Goal: Task Accomplishment & Management: Manage account settings

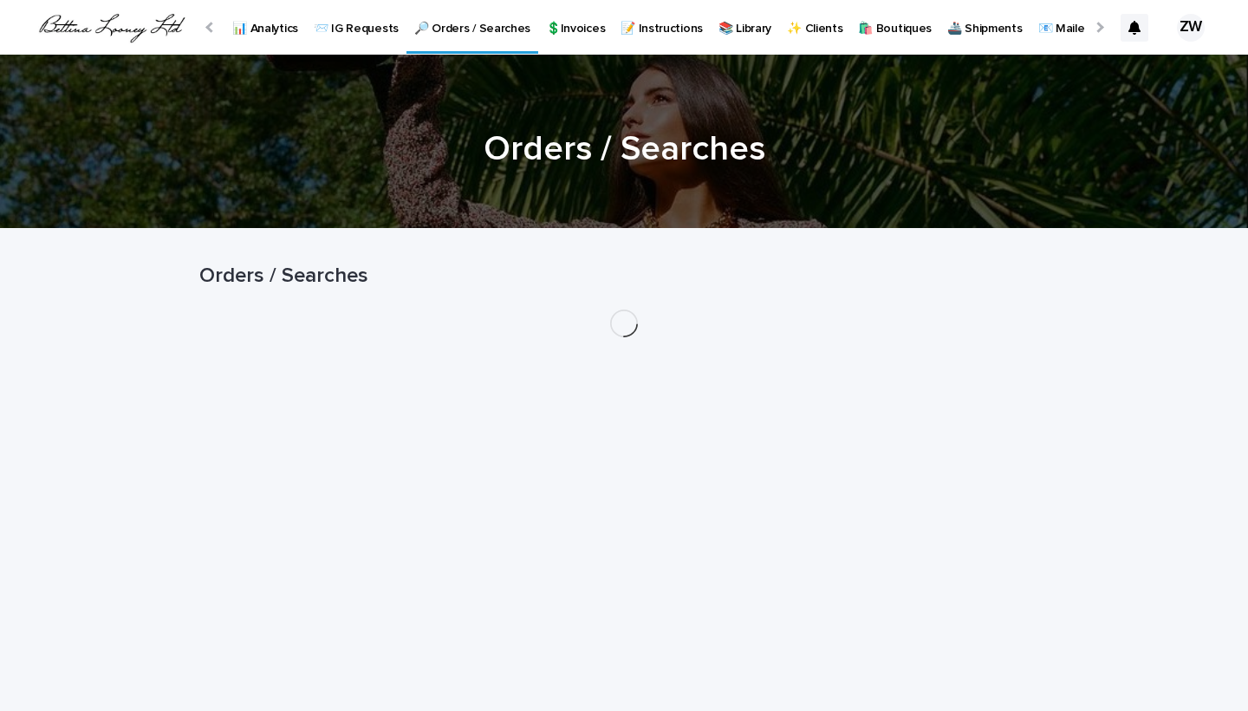
scroll to position [0, 178]
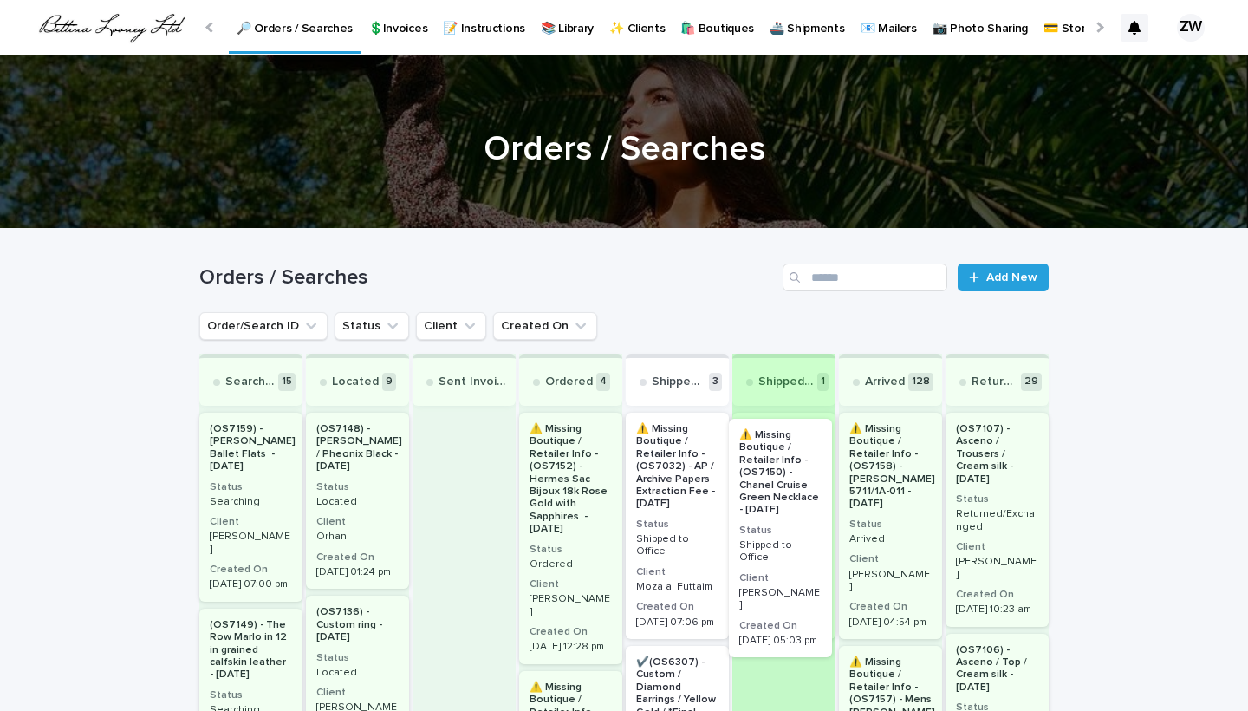
drag, startPoint x: 676, startPoint y: 514, endPoint x: 786, endPoint y: 520, distance: 110.3
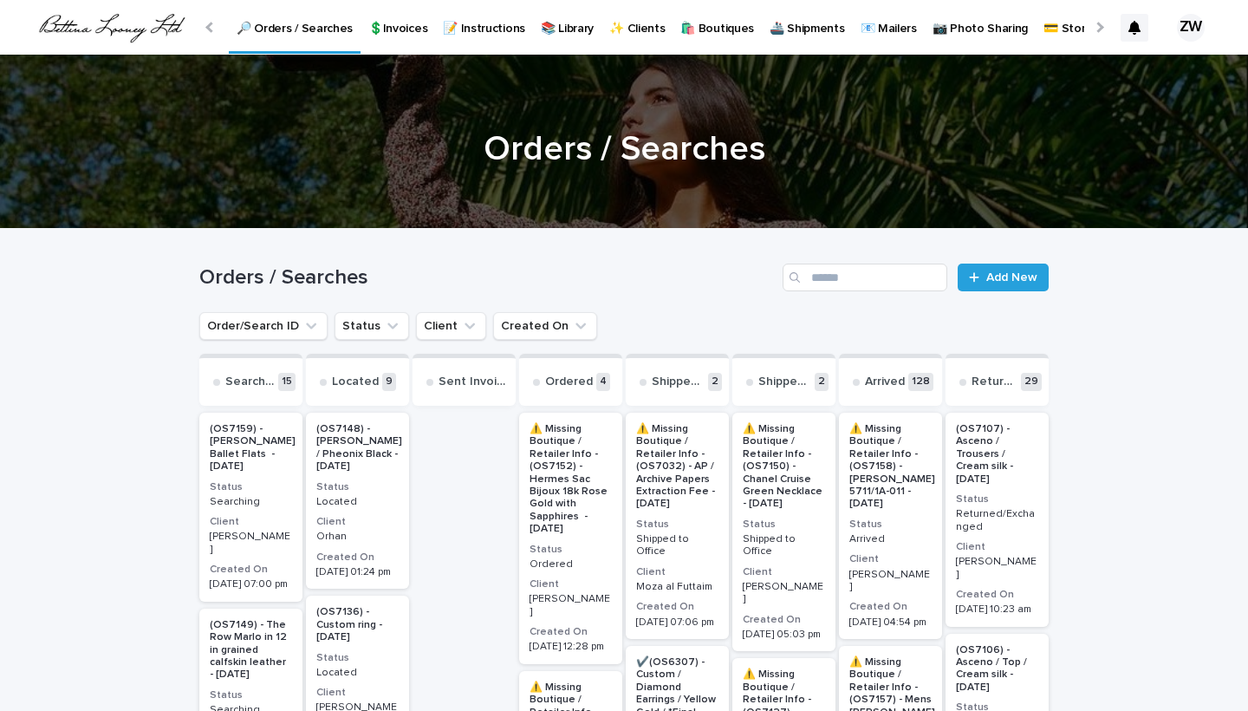
scroll to position [0, 0]
click at [817, 30] on p "🚢 Shipments" at bounding box center [807, 18] width 75 height 36
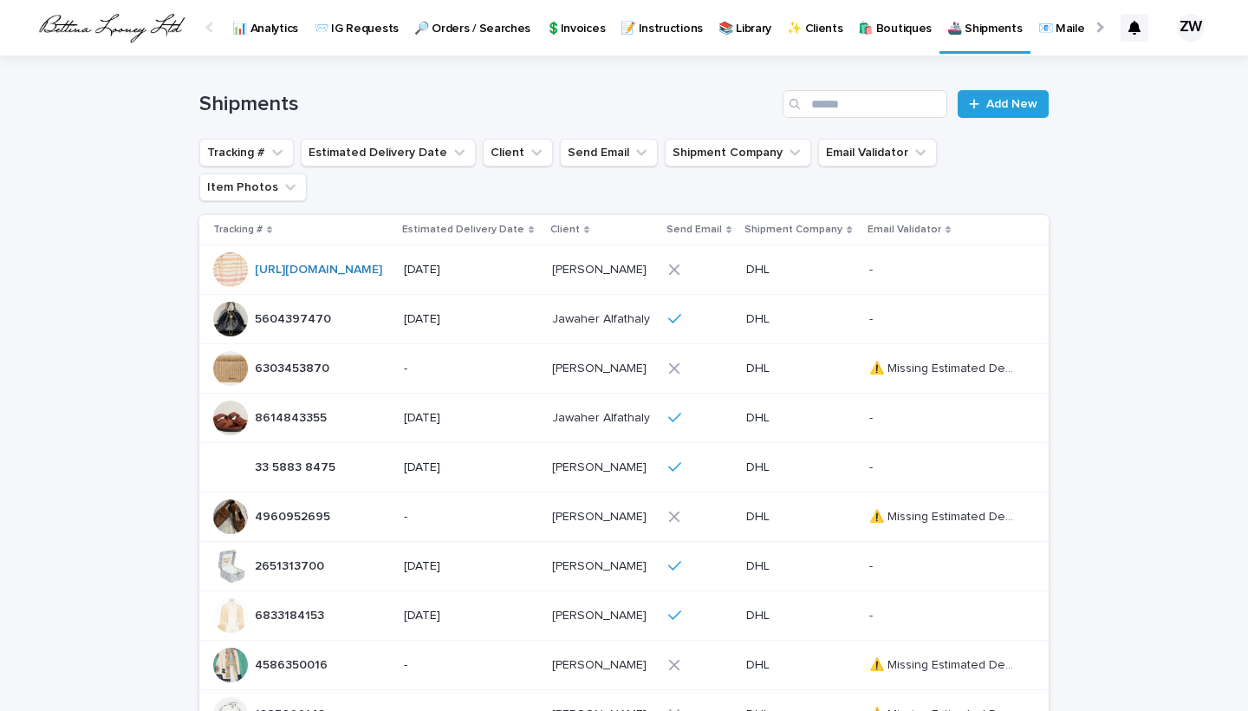
click at [374, 302] on div "5604397470 5604397470" at bounding box center [301, 319] width 177 height 35
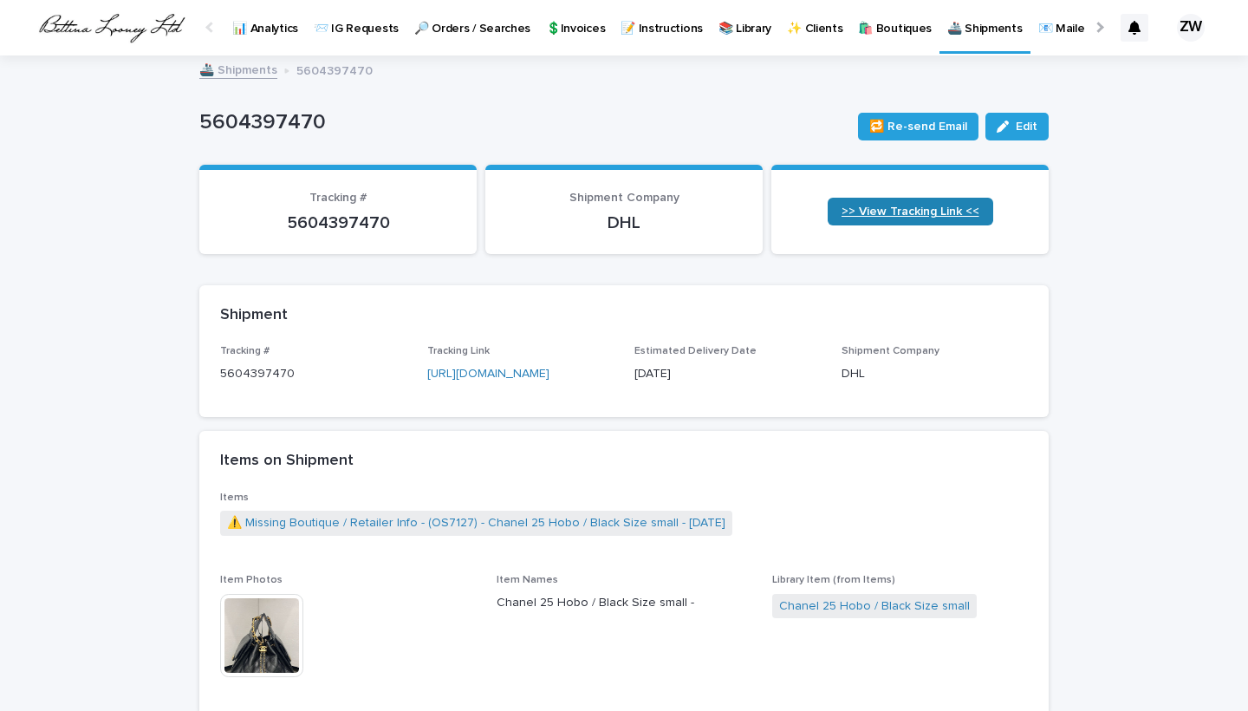
click at [876, 223] on link ">> View Tracking Link <<" at bounding box center [911, 212] width 166 height 28
click at [455, 25] on p "🔎 Orders / Searches" at bounding box center [472, 18] width 116 height 36
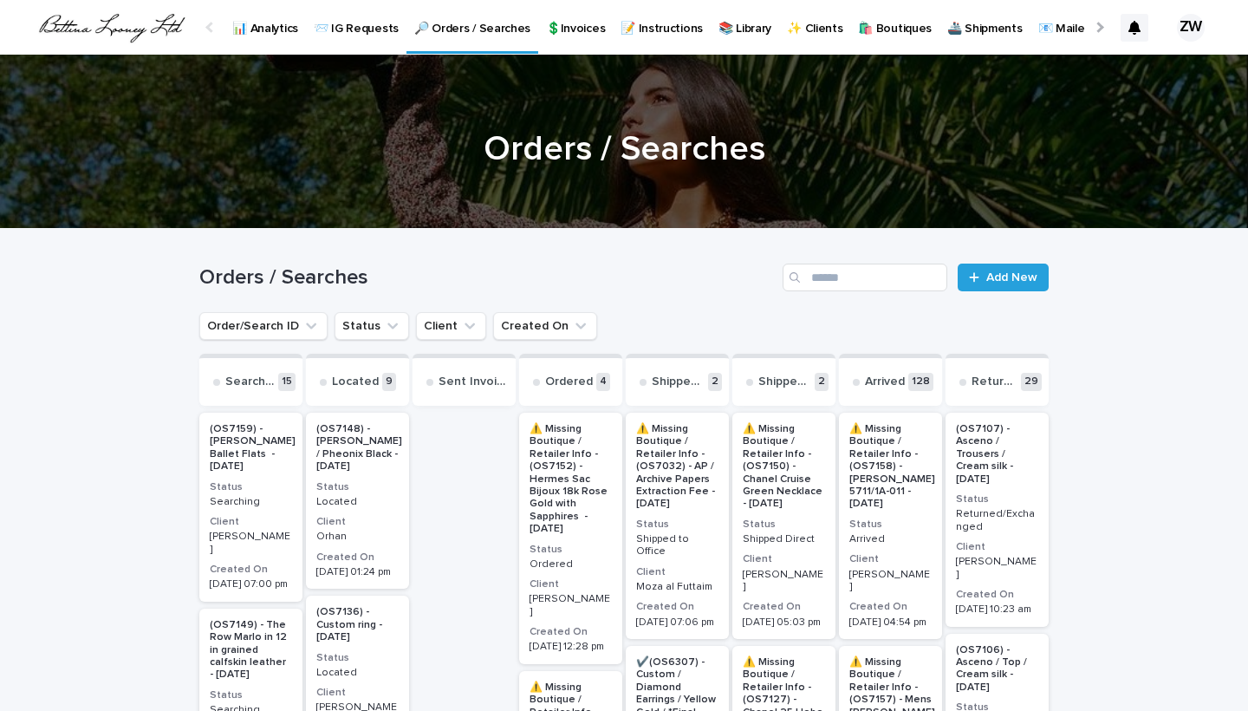
click at [366, 28] on p "📨 IG Requests" at bounding box center [356, 18] width 85 height 36
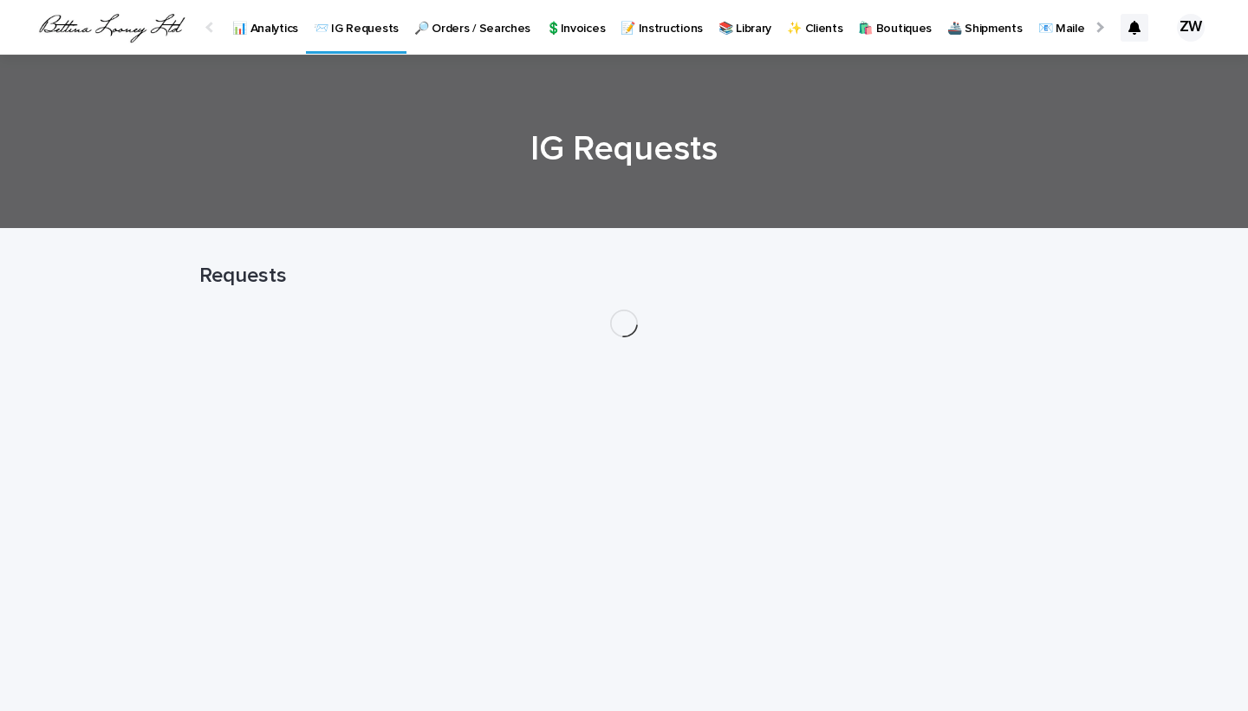
scroll to position [0, 81]
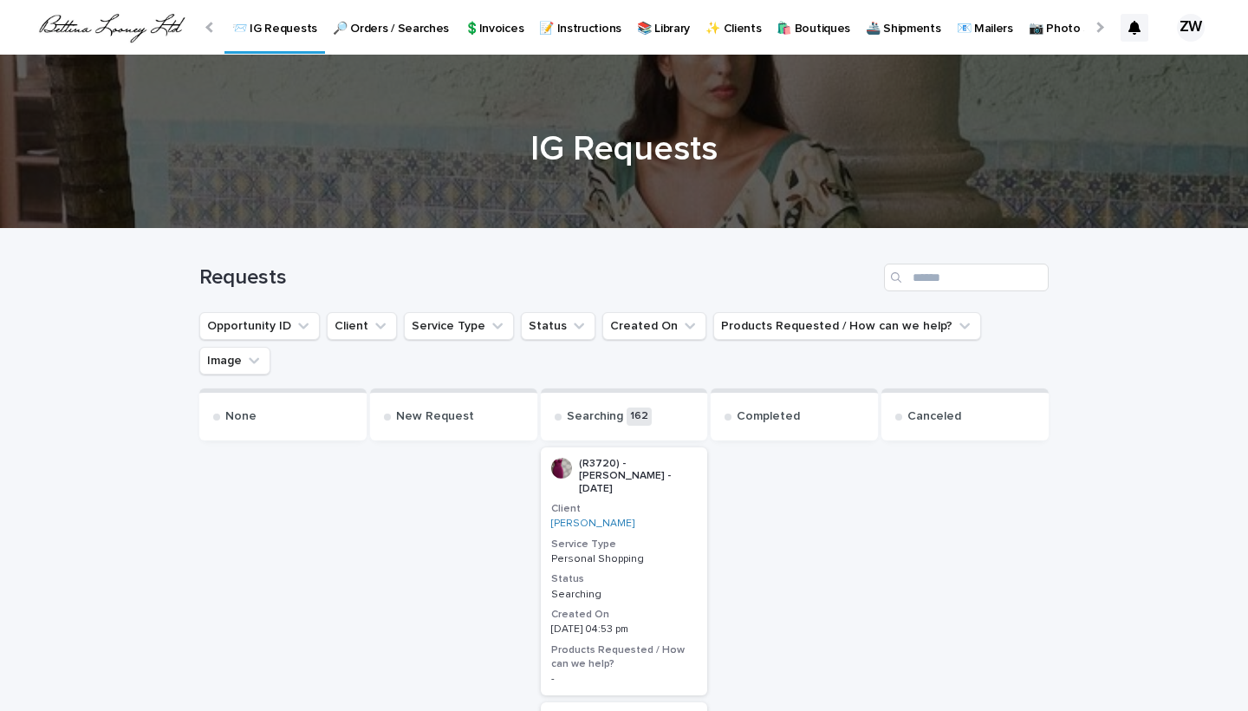
click at [416, 29] on p "🔎 Orders / Searches" at bounding box center [391, 18] width 116 height 36
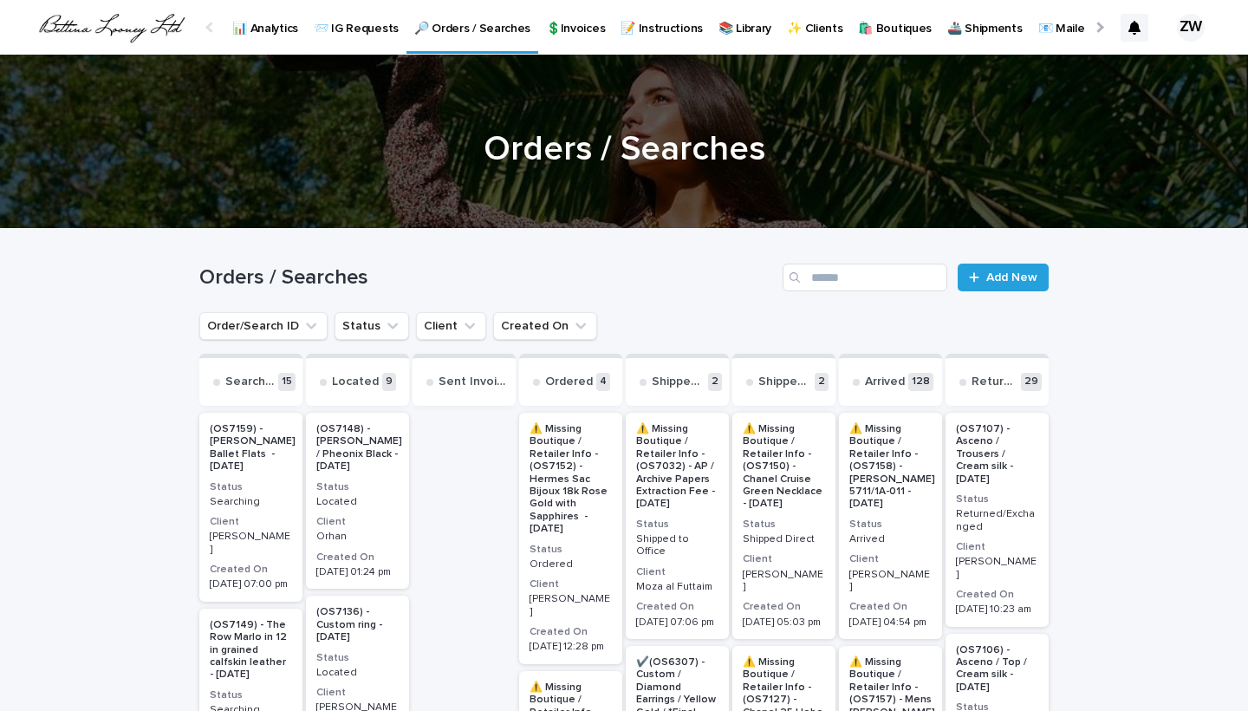
click at [590, 33] on p "💲Invoices" at bounding box center [575, 18] width 59 height 36
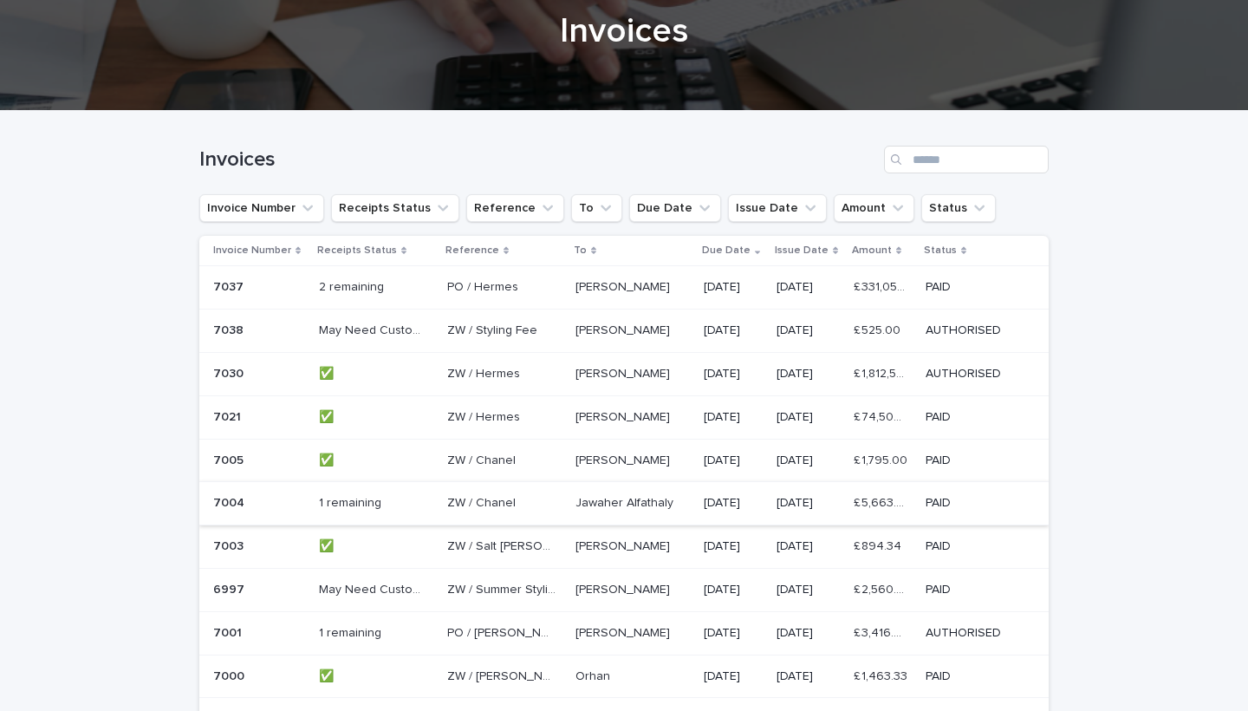
scroll to position [168, 0]
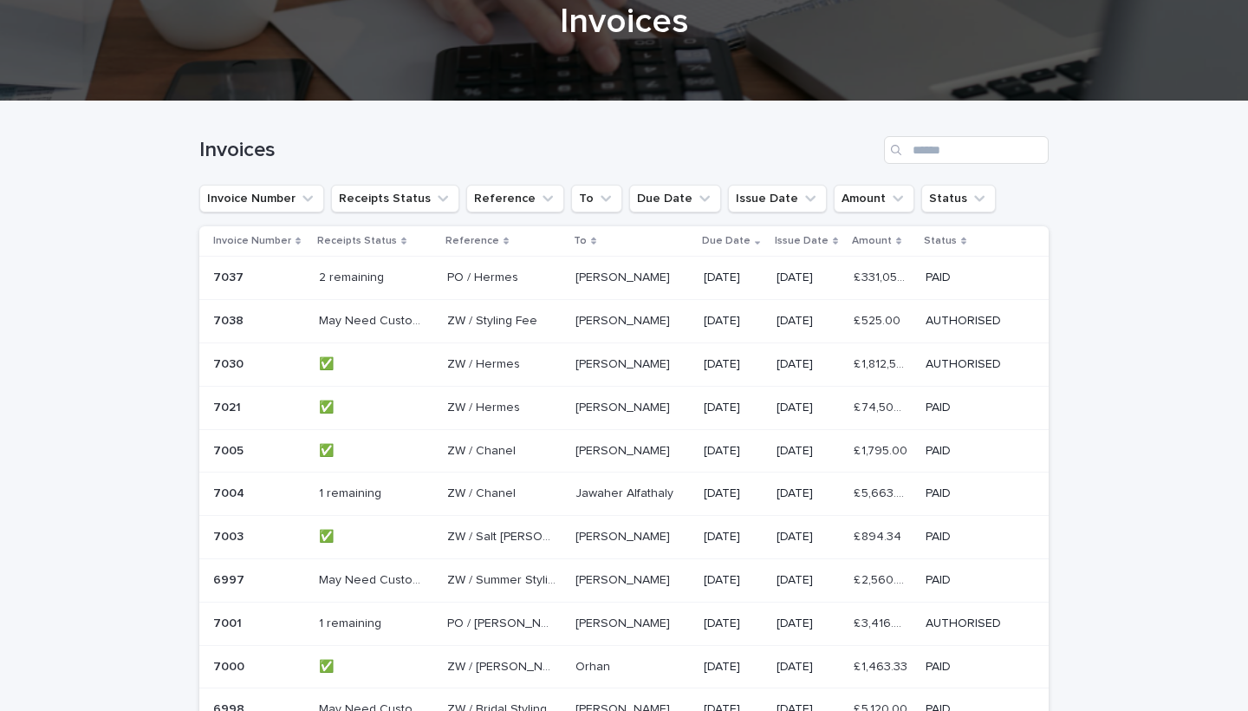
click at [407, 494] on p at bounding box center [373, 493] width 108 height 15
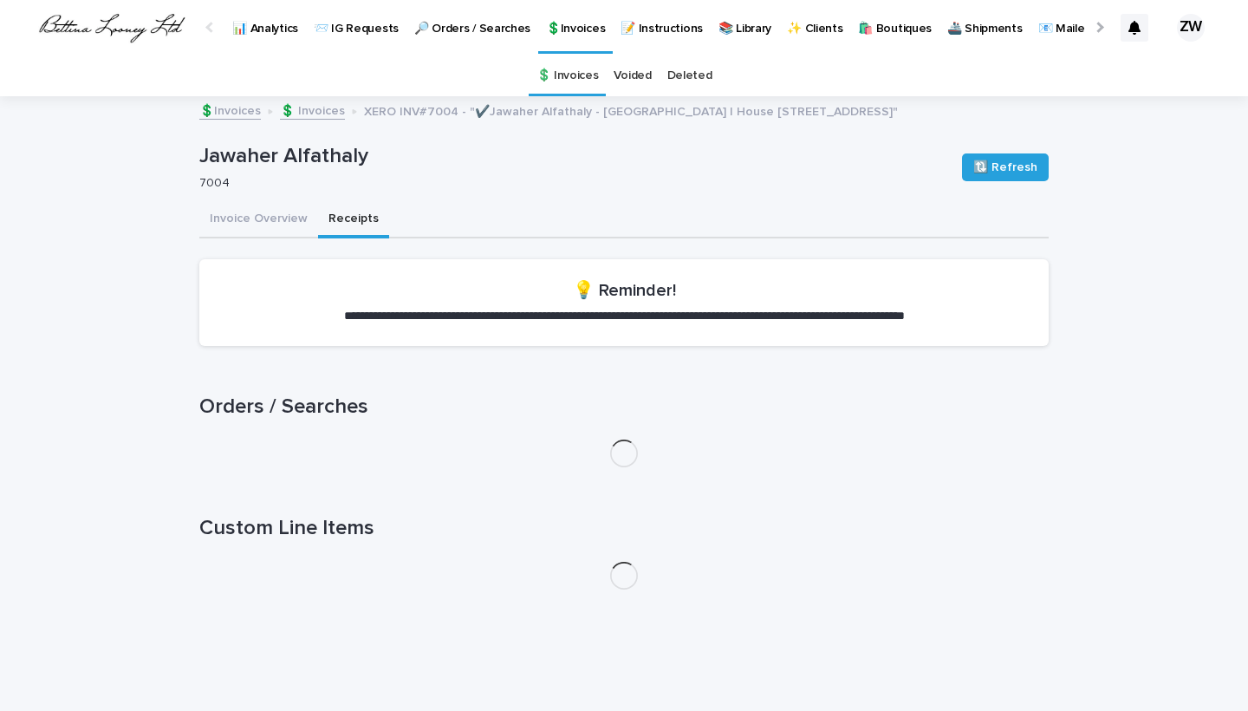
click at [328, 222] on button "Receipts" at bounding box center [353, 220] width 71 height 36
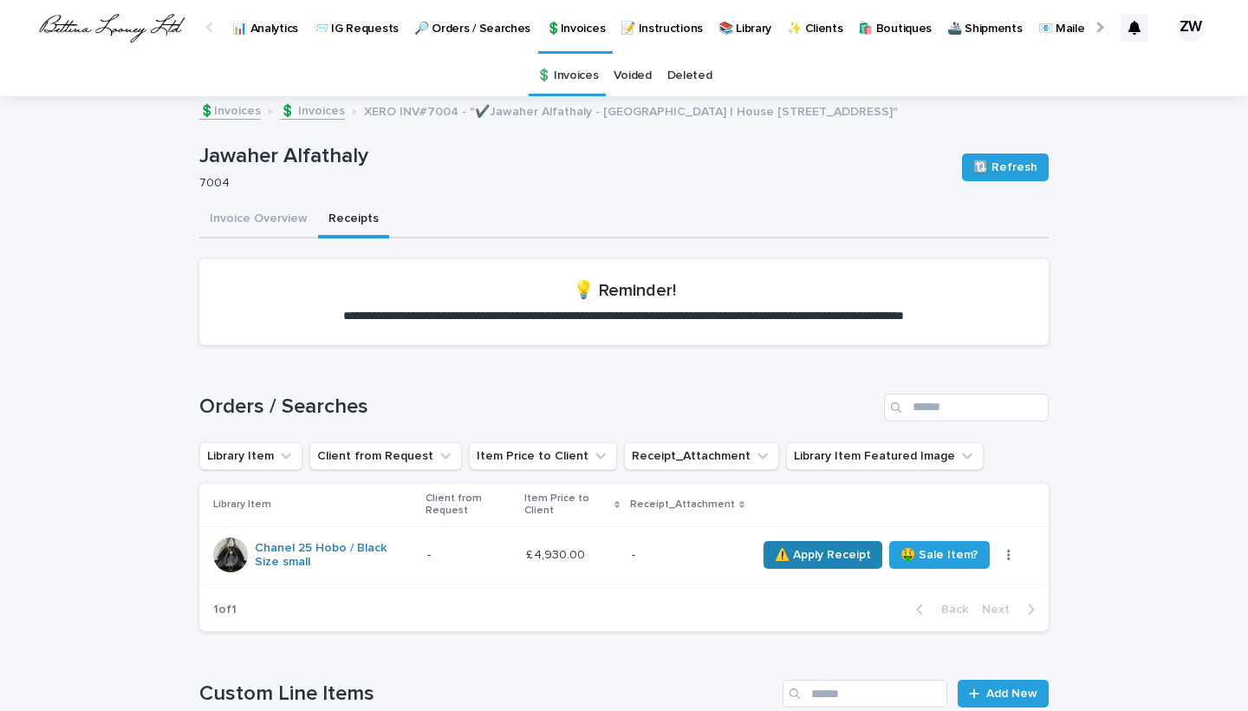
click at [810, 541] on button "⚠️ Apply Receipt" at bounding box center [823, 555] width 119 height 28
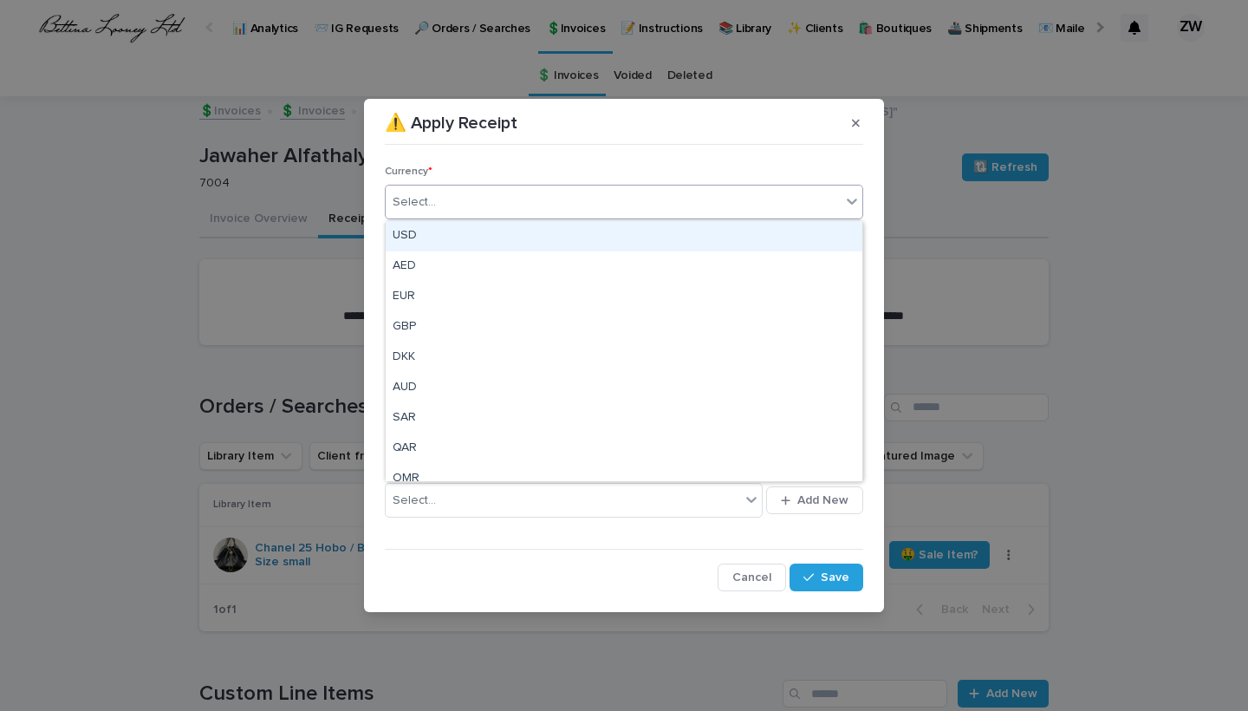
click at [418, 197] on div "Select..." at bounding box center [414, 202] width 43 height 18
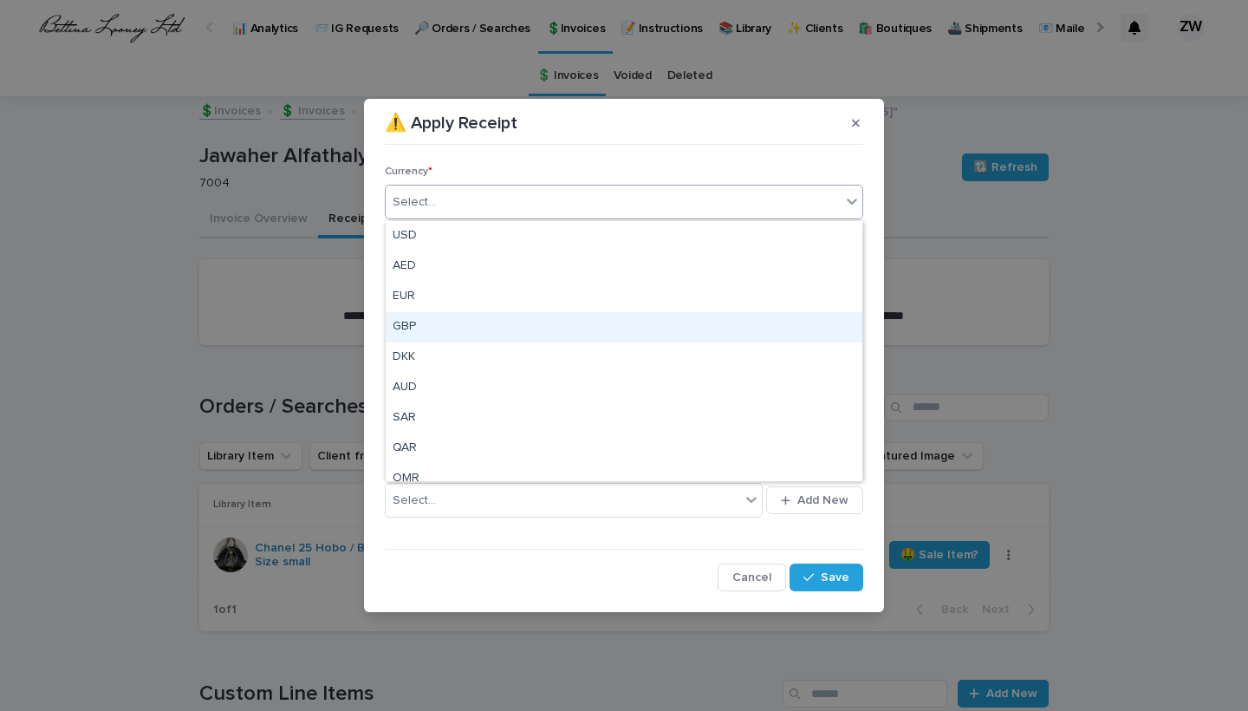
click at [423, 328] on div "GBP" at bounding box center [624, 327] width 477 height 30
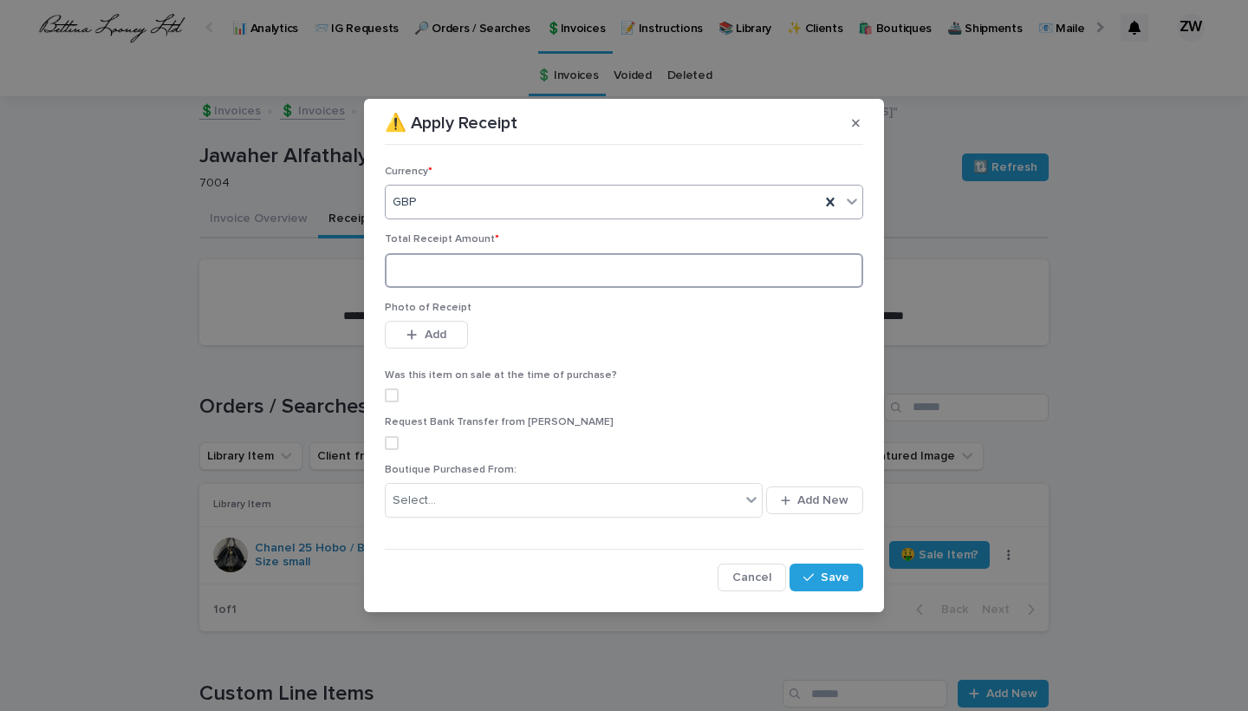
click at [420, 270] on input at bounding box center [624, 270] width 479 height 35
type input "****"
click at [439, 313] on p "Photo of Receipt" at bounding box center [624, 308] width 479 height 12
click at [446, 338] on span "Add" at bounding box center [436, 335] width 22 height 12
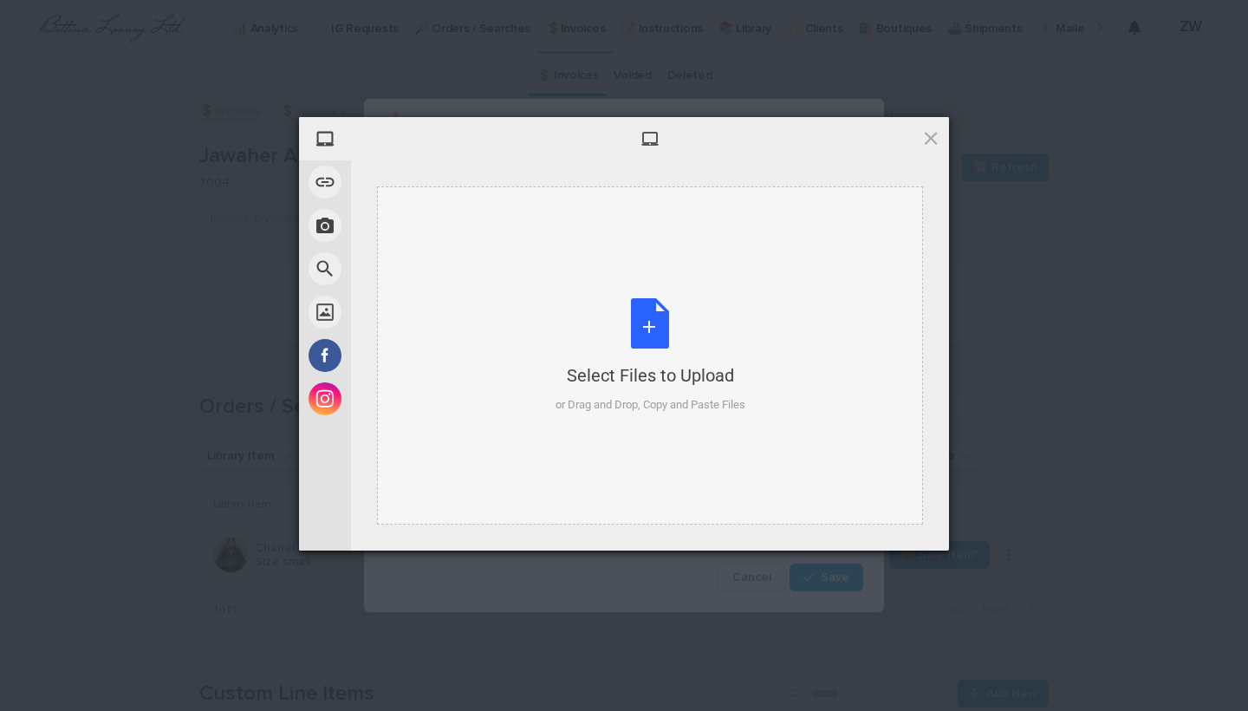
click at [584, 335] on div "Select Files to Upload or Drag and Drop, Copy and Paste Files" at bounding box center [651, 355] width 190 height 115
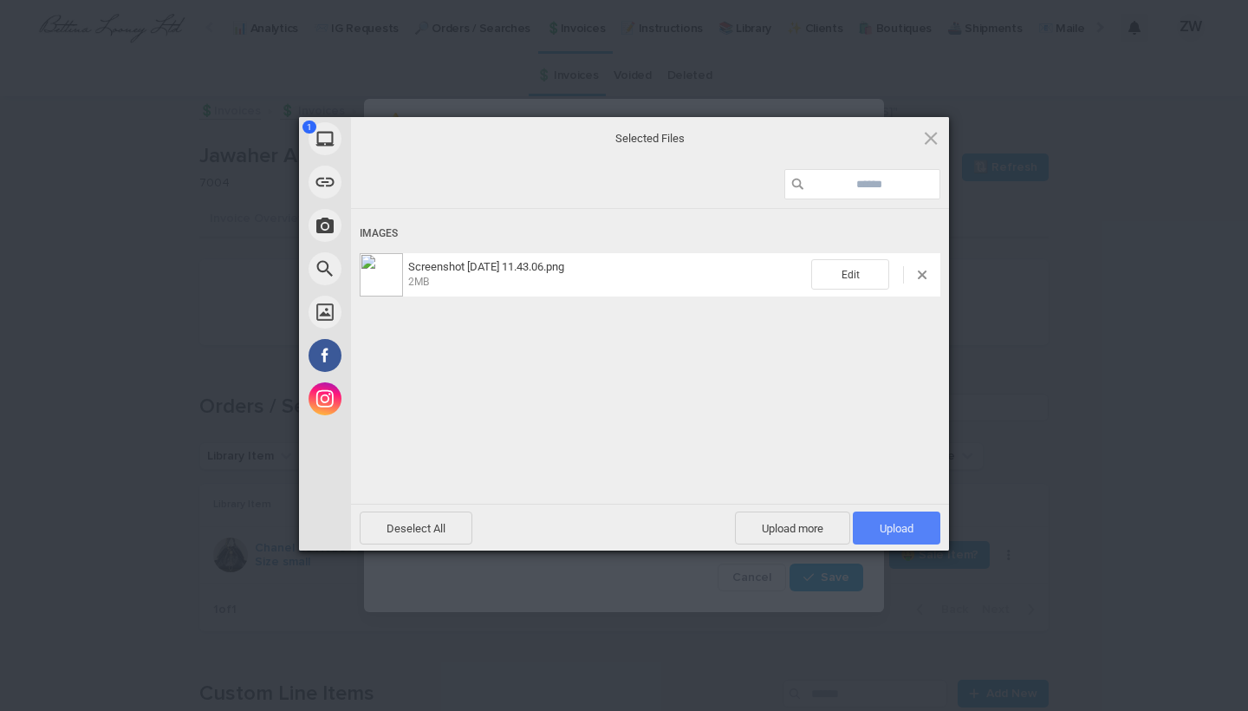
click at [882, 524] on span "Upload 1" at bounding box center [897, 528] width 34 height 13
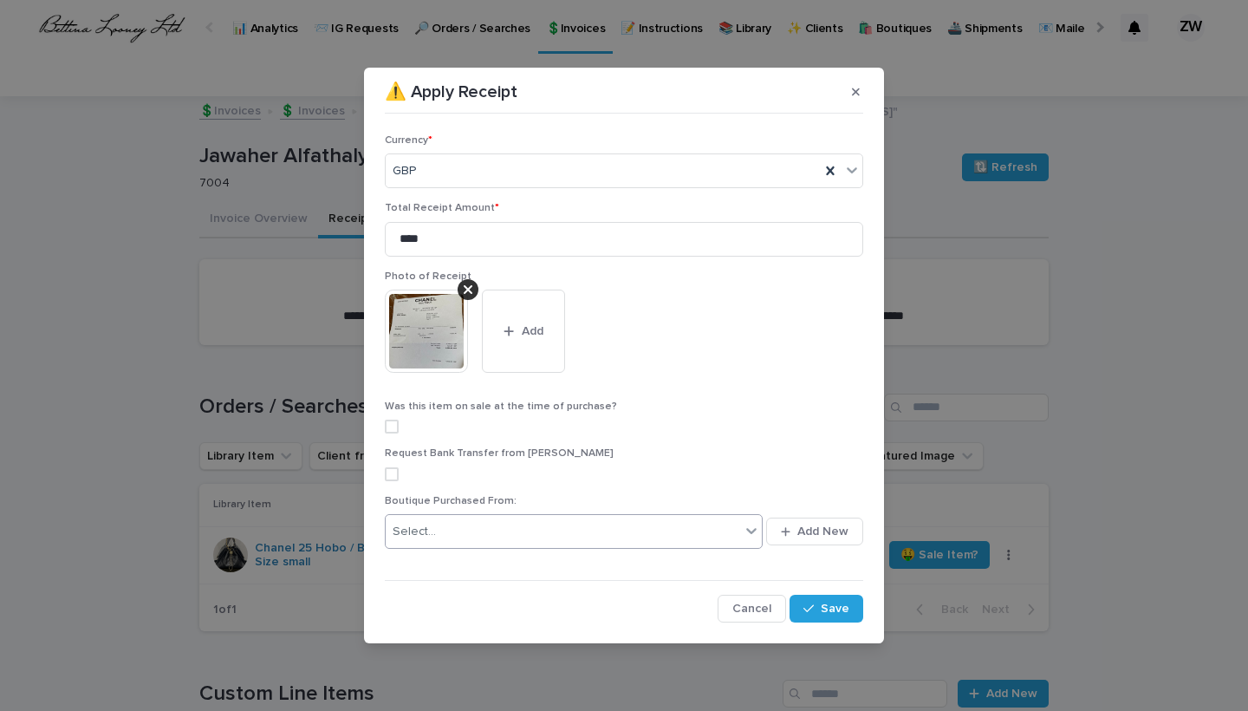
click at [627, 532] on div "Select..." at bounding box center [563, 532] width 355 height 29
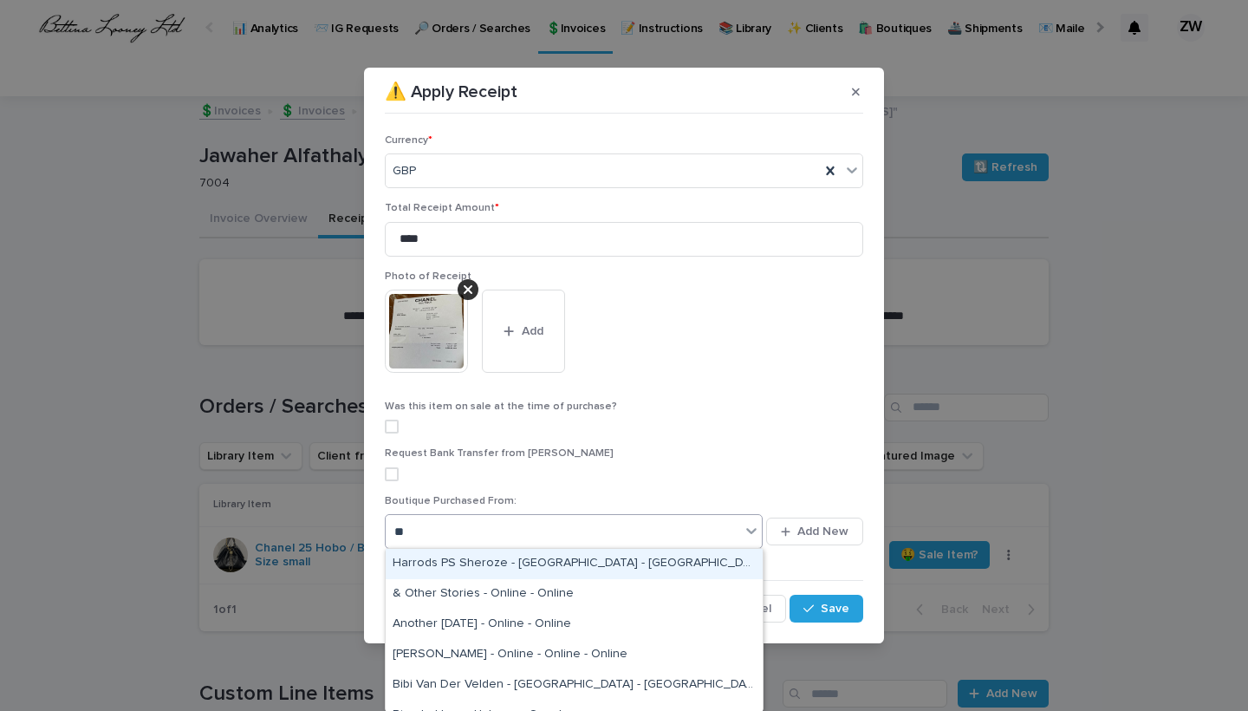
type input "*"
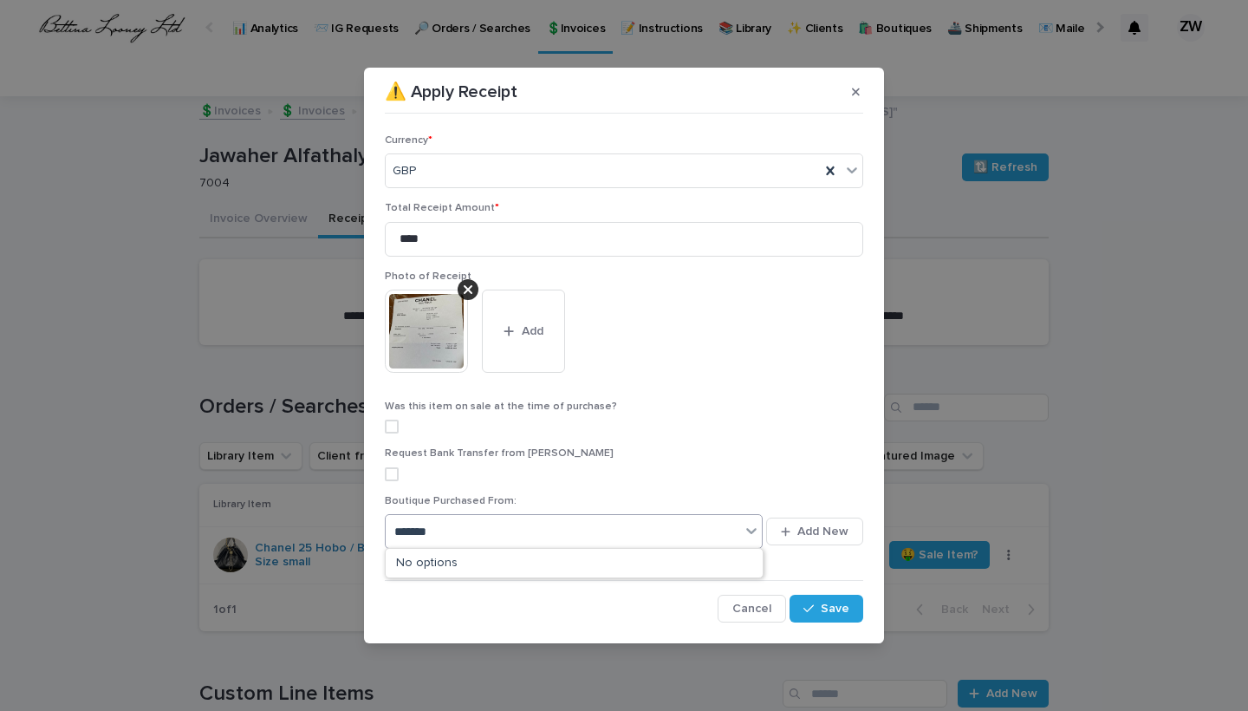
type input "******"
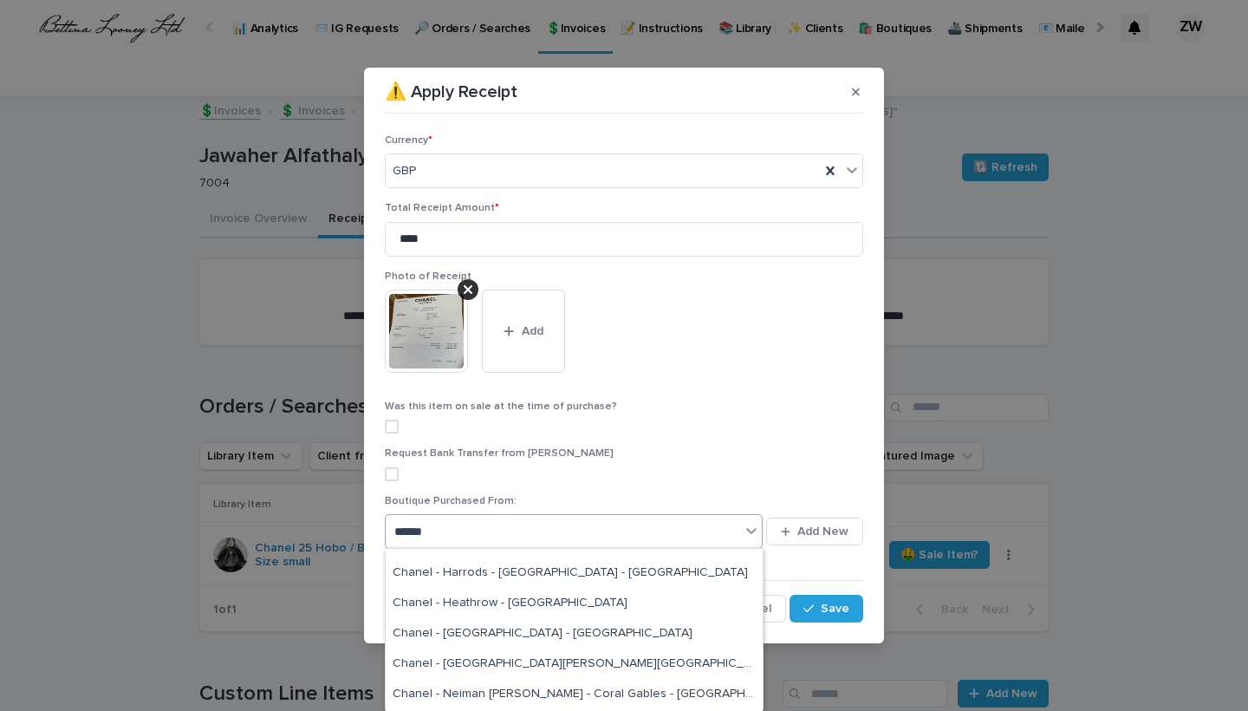
scroll to position [328, 0]
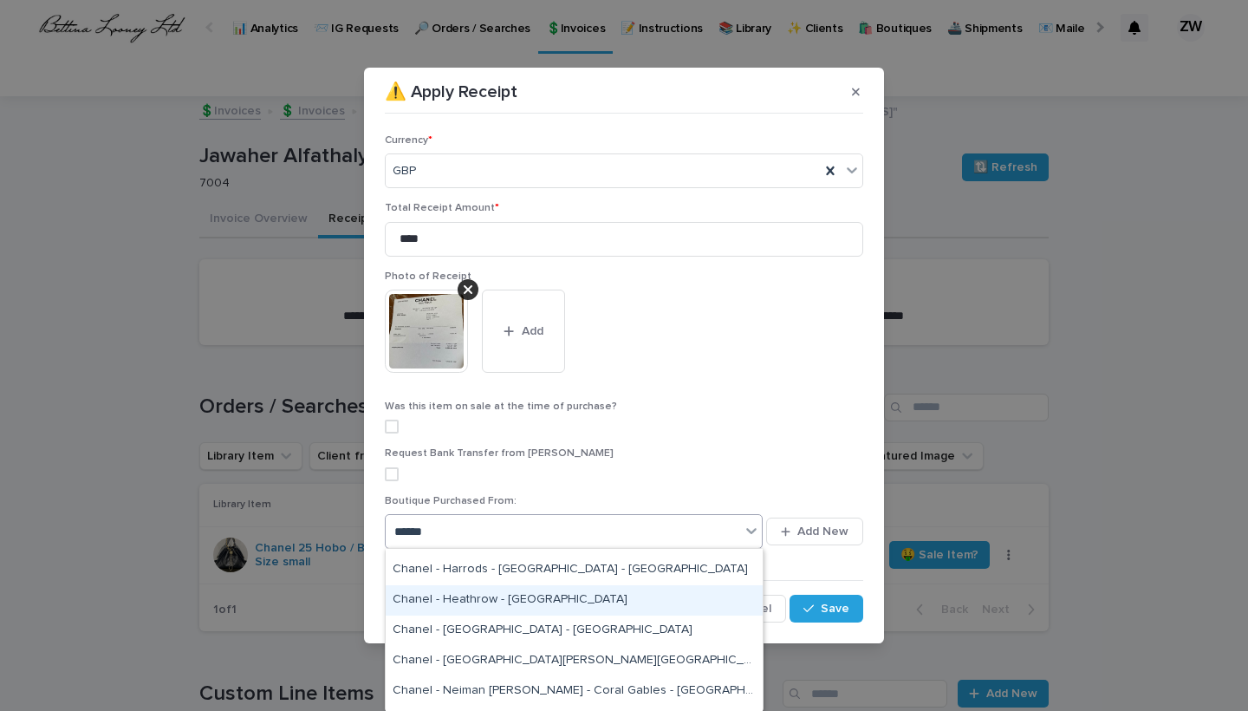
click at [478, 597] on div "Chanel - Heathrow - [GEOGRAPHIC_DATA]" at bounding box center [574, 600] width 377 height 30
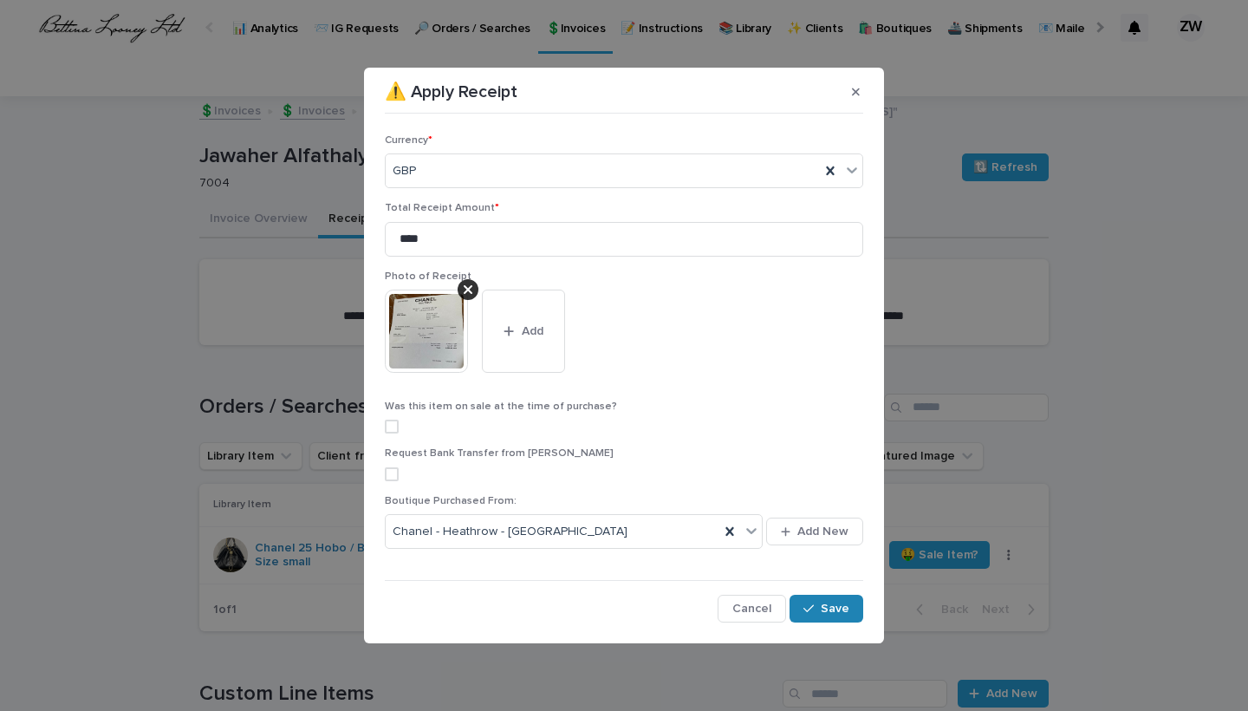
click at [820, 611] on div "button" at bounding box center [812, 608] width 17 height 12
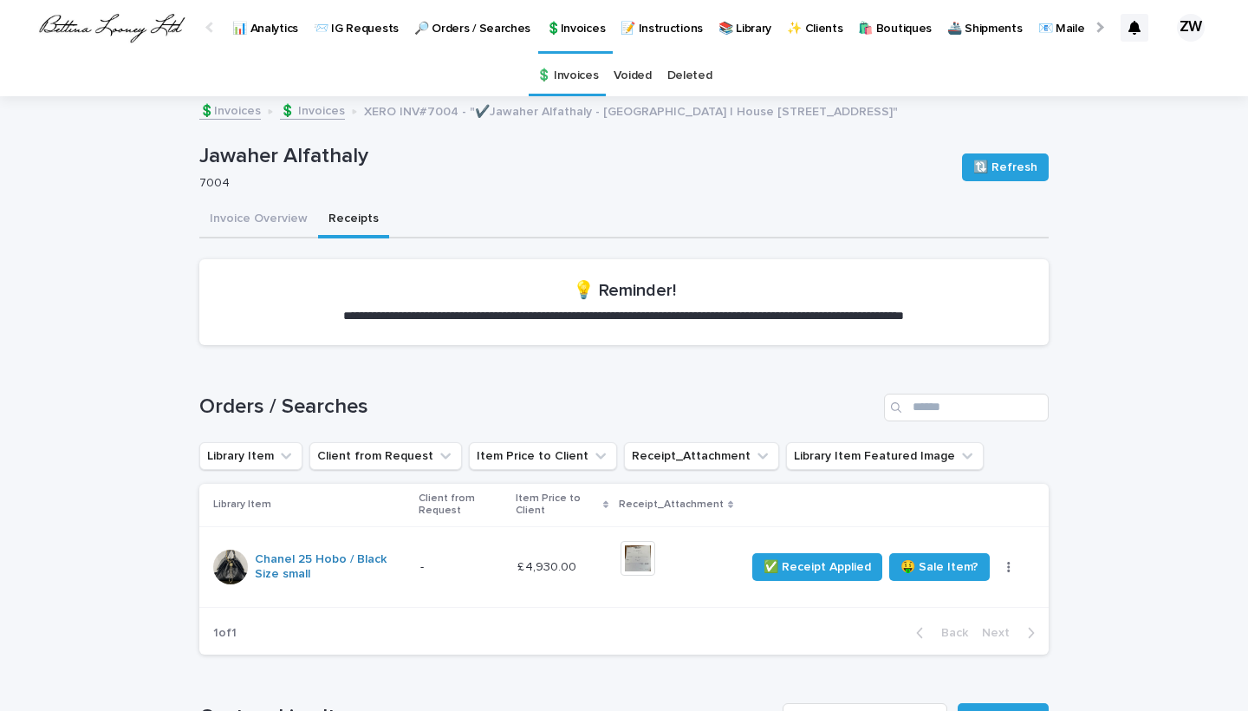
click at [570, 19] on p "💲Invoices" at bounding box center [575, 18] width 59 height 36
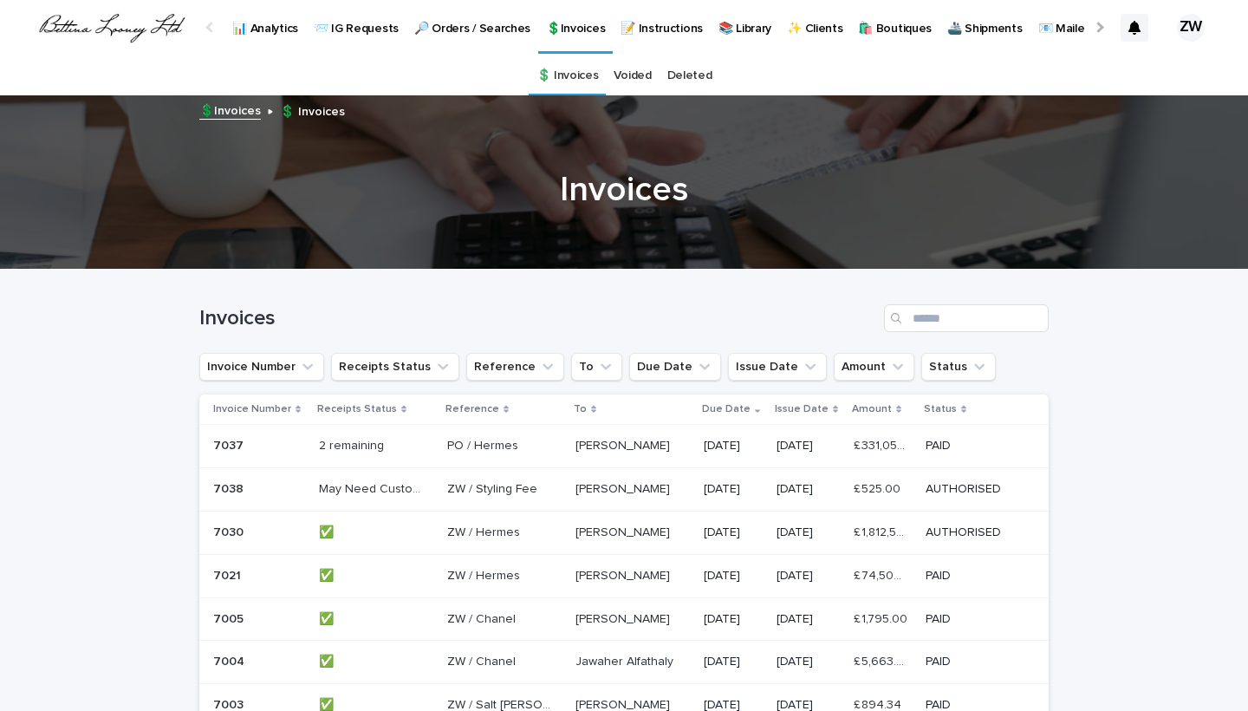
click at [461, 29] on p "🔎 Orders / Searches" at bounding box center [472, 18] width 116 height 36
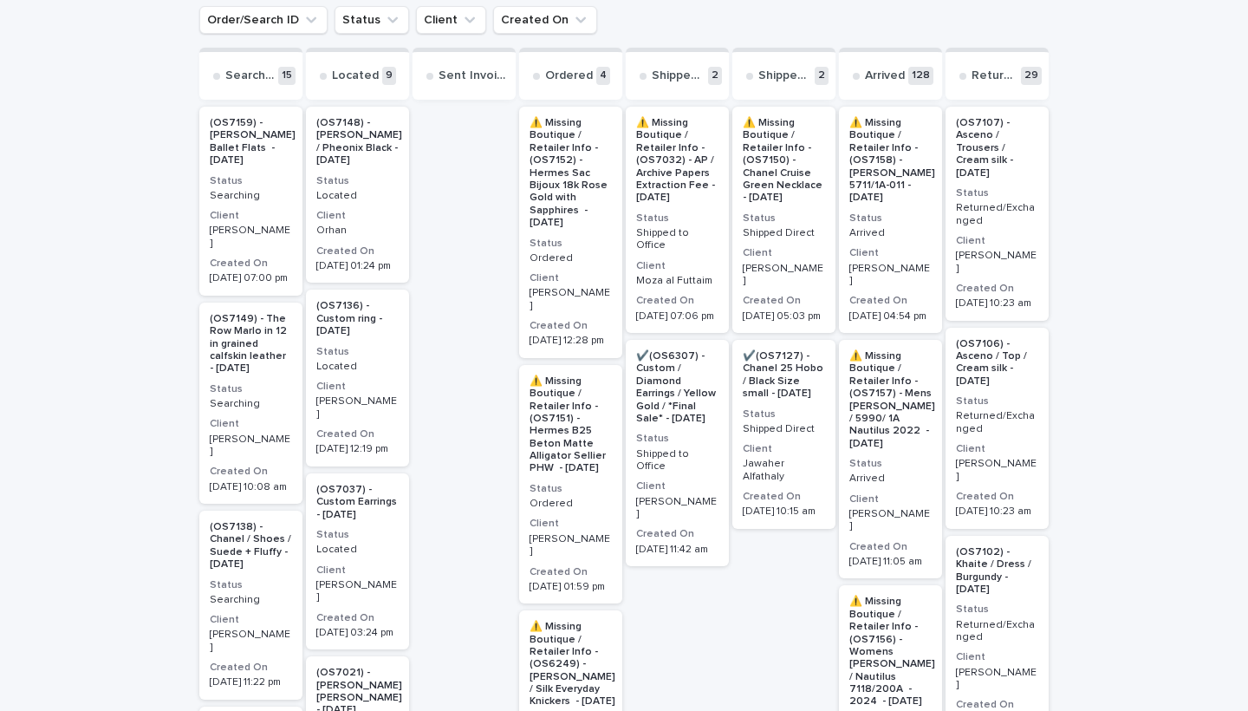
scroll to position [373, 0]
